Goal: Task Accomplishment & Management: Use online tool/utility

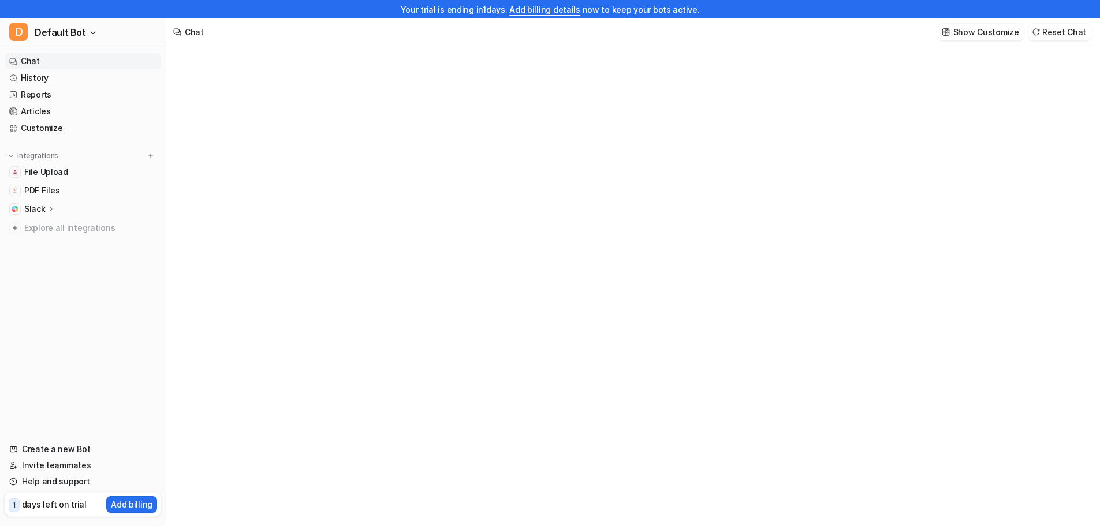
type textarea "**********"
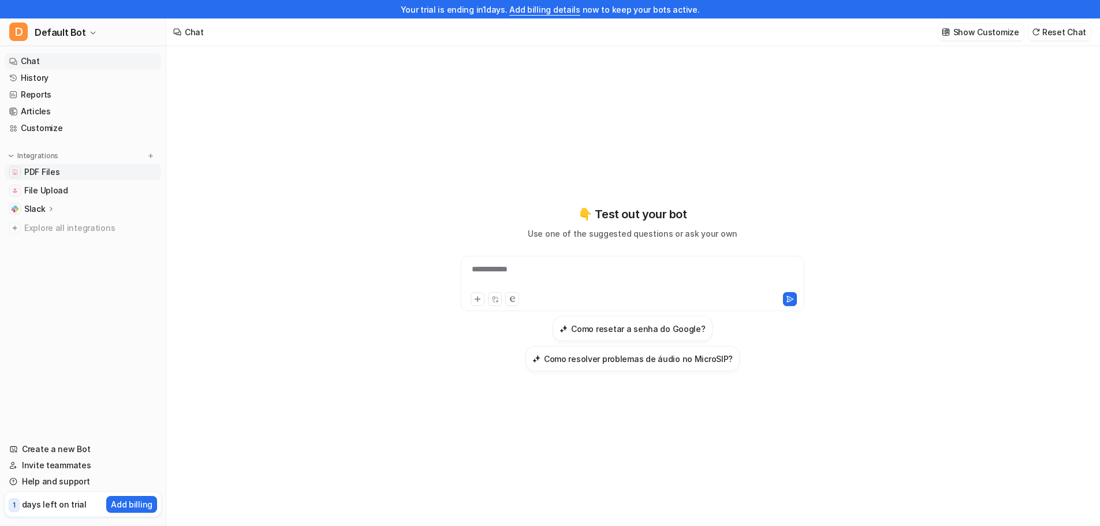
click at [53, 171] on span "PDF Files" at bounding box center [41, 172] width 35 height 12
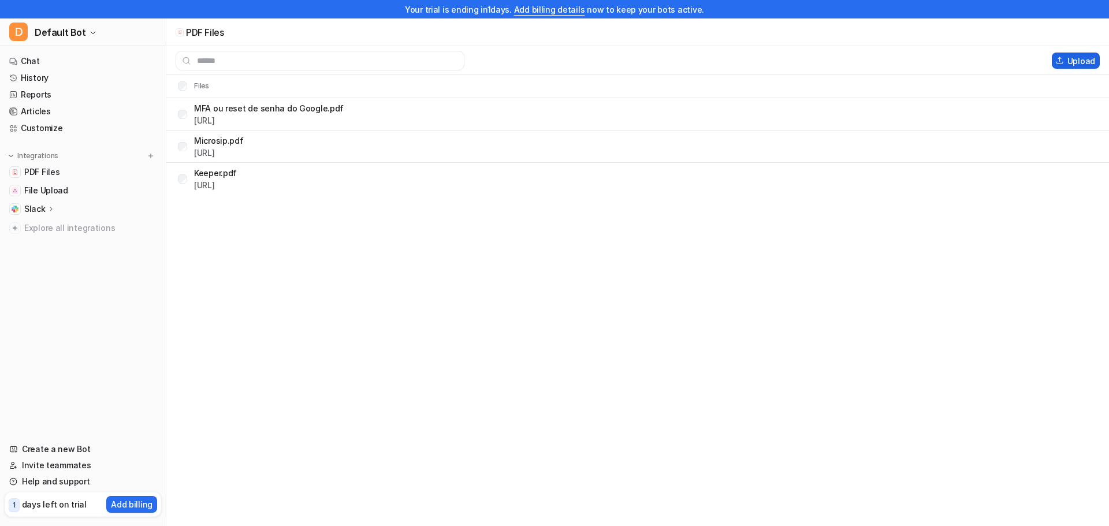
click at [1062, 58] on img at bounding box center [1059, 61] width 9 height 8
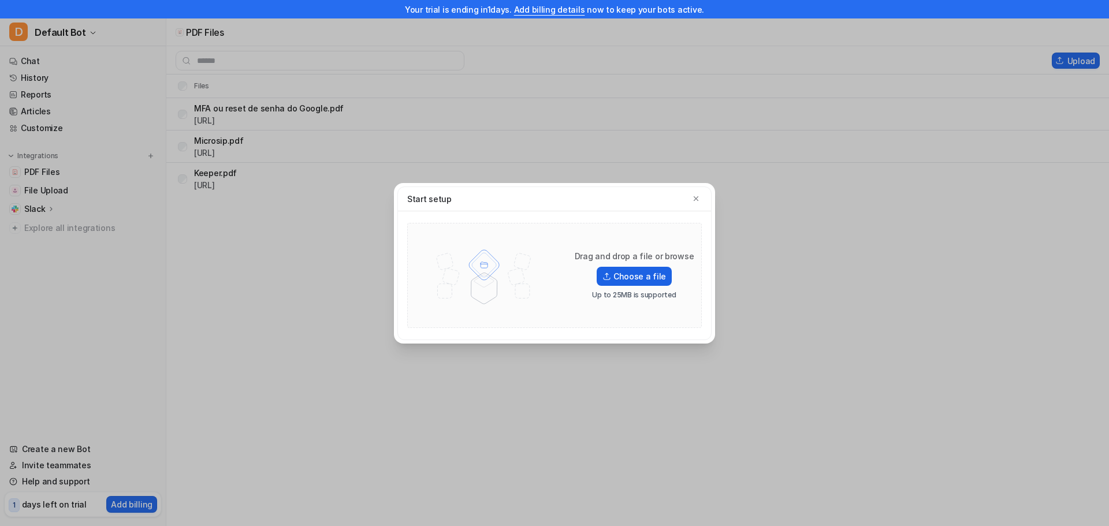
click at [615, 278] on label "Choose a file" at bounding box center [633, 276] width 75 height 19
click at [0, 0] on input "Choose a file" at bounding box center [0, 0] width 0 height 0
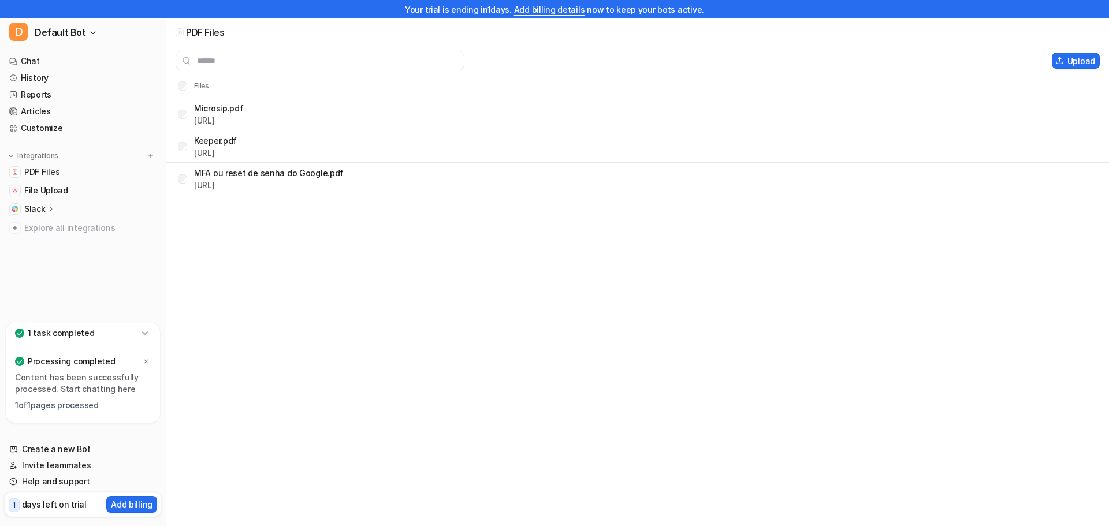
click at [64, 406] on p "1 of 1 pages processed" at bounding box center [83, 406] width 136 height 12
click at [70, 335] on p "1 task completed" at bounding box center [61, 333] width 67 height 12
